Goal: Use online tool/utility: Utilize a website feature to perform a specific function

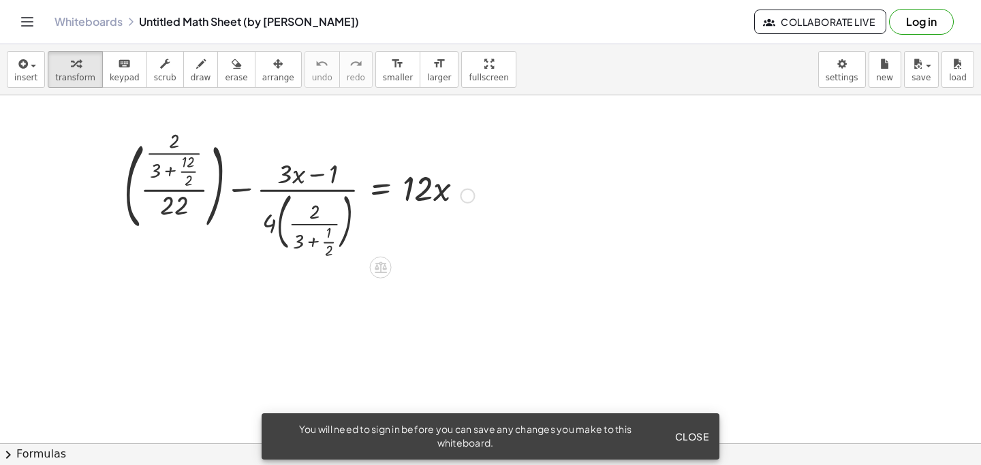
click at [379, 194] on div at bounding box center [299, 194] width 364 height 121
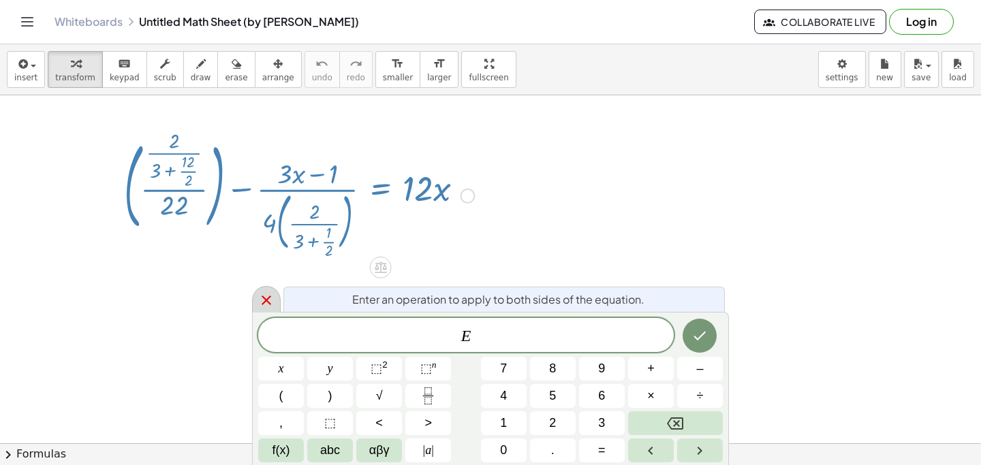
click at [266, 294] on icon at bounding box center [266, 300] width 16 height 16
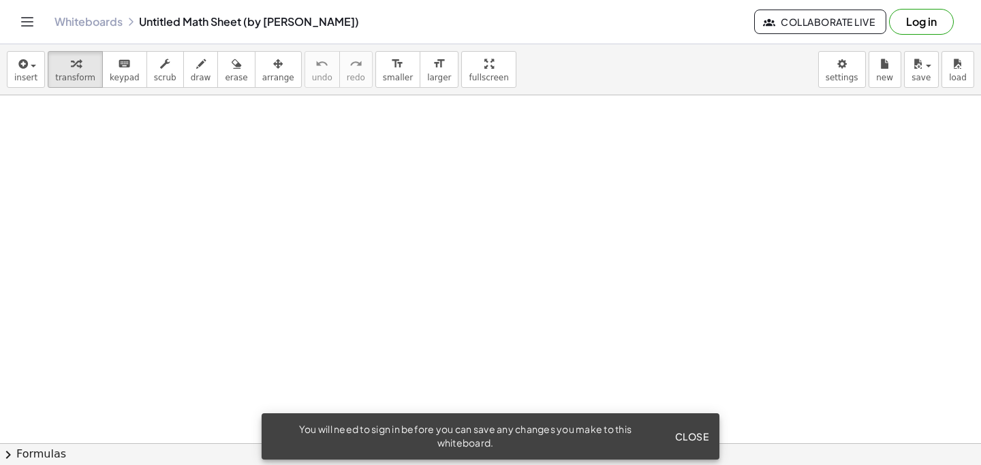
scroll to position [3242, 0]
click at [687, 434] on span "Close" at bounding box center [691, 437] width 34 height 12
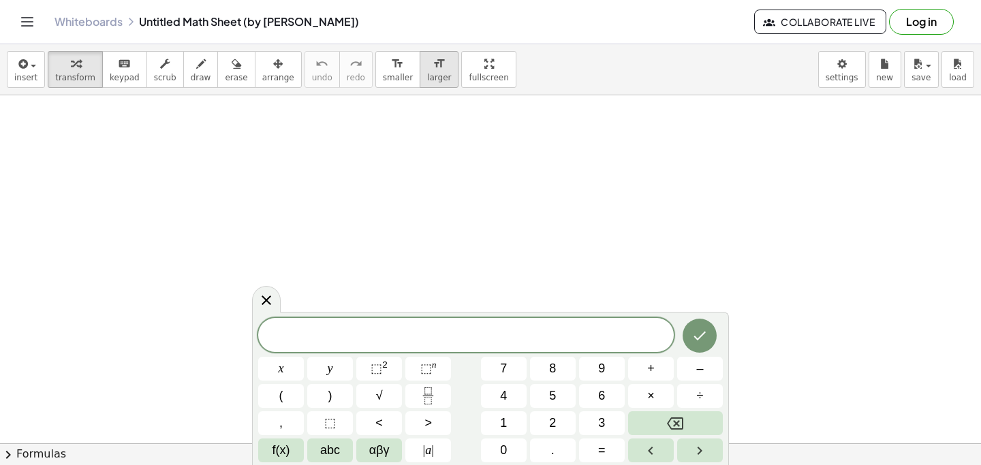
click at [427, 78] on span "larger" at bounding box center [439, 78] width 24 height 10
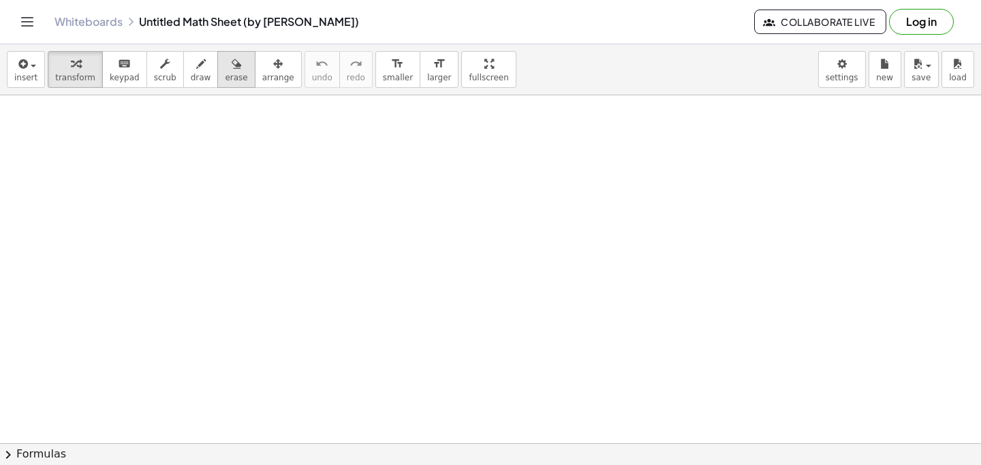
click at [224, 72] on button "erase" at bounding box center [235, 69] width 37 height 37
click at [157, 74] on span "scrub" at bounding box center [165, 78] width 22 height 10
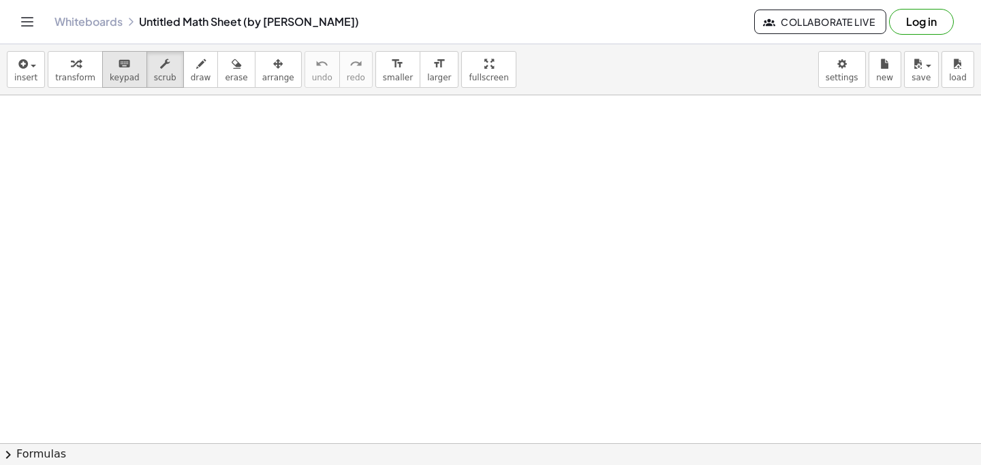
click at [129, 72] on button "keyboard keypad" at bounding box center [124, 69] width 45 height 37
click at [78, 71] on button "transform" at bounding box center [75, 69] width 55 height 37
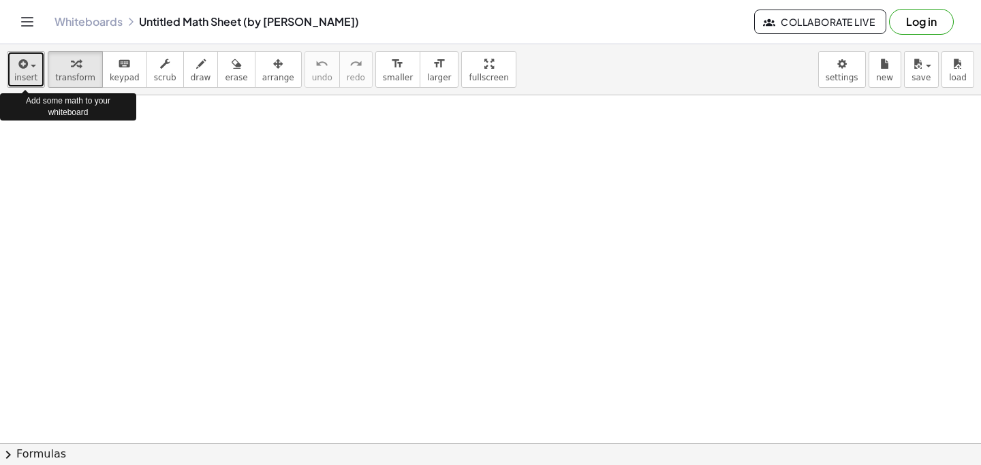
click at [27, 73] on span "insert" at bounding box center [25, 78] width 23 height 10
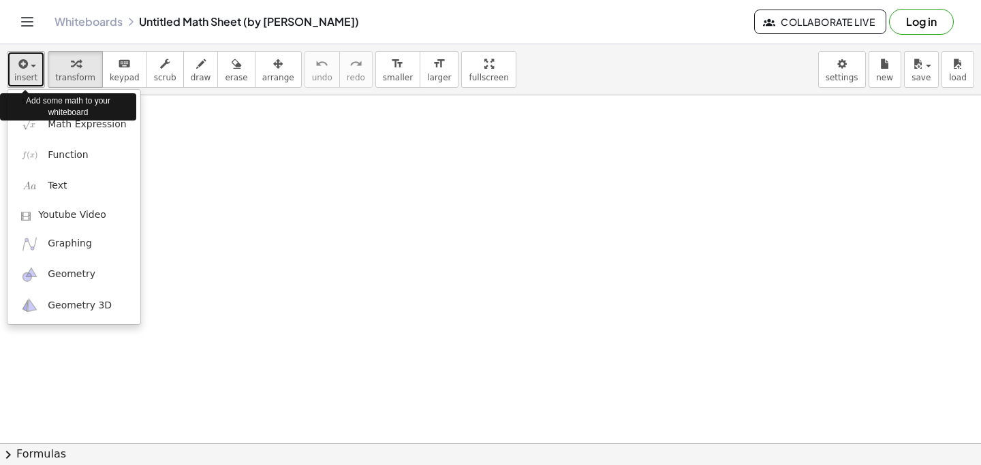
click at [27, 73] on span "insert" at bounding box center [25, 78] width 23 height 10
